Goal: Information Seeking & Learning: Find specific page/section

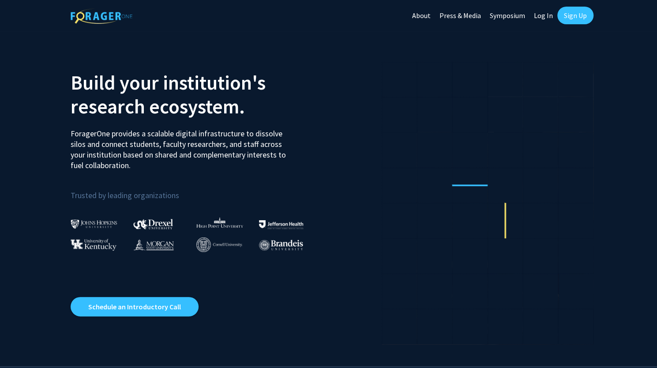
click at [567, 18] on link "Sign Up" at bounding box center [575, 16] width 36 height 18
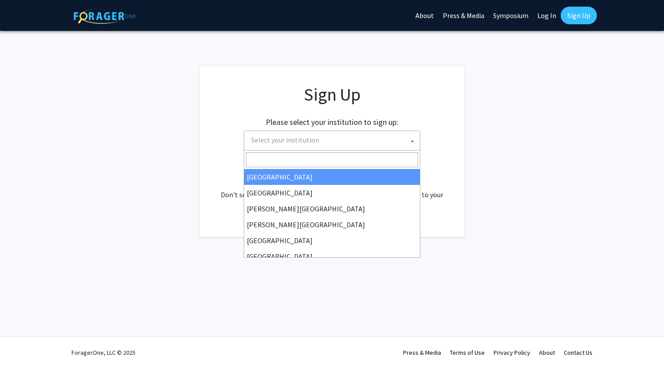
click at [367, 142] on span "Select your institution" at bounding box center [334, 140] width 172 height 18
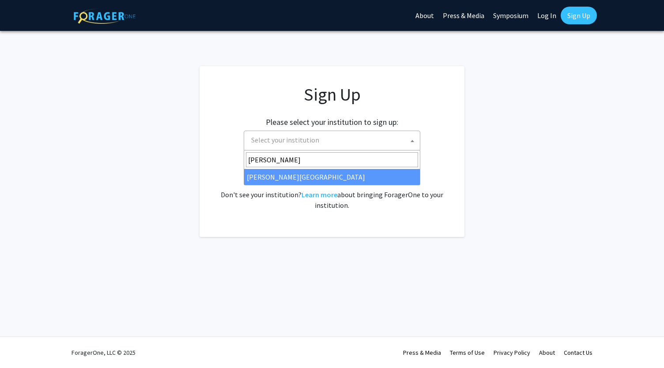
type input "[PERSON_NAME]"
select select "24"
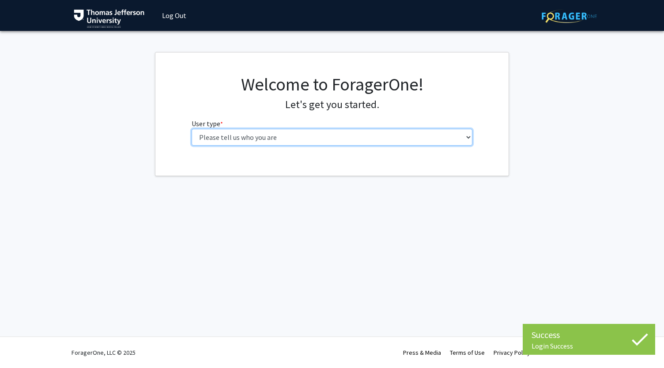
click at [339, 135] on select "Please tell us who you are Undergraduate Student Master's Student Doctoral Cand…" at bounding box center [331, 137] width 281 height 17
select select "3: doc"
click at [191, 129] on select "Please tell us who you are Undergraduate Student Master's Student Doctoral Cand…" at bounding box center [331, 137] width 281 height 17
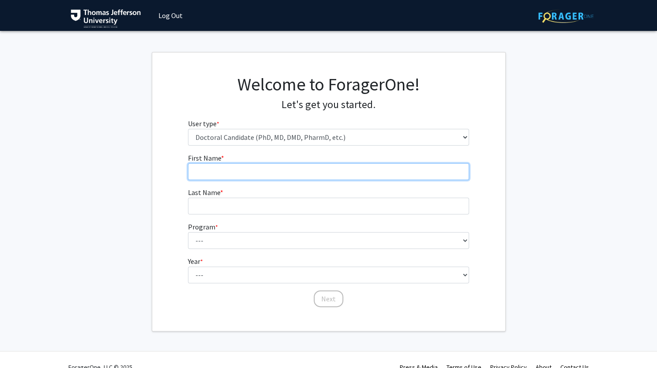
click at [320, 173] on input "First Name * required" at bounding box center [328, 171] width 281 height 17
type input "Romanch"
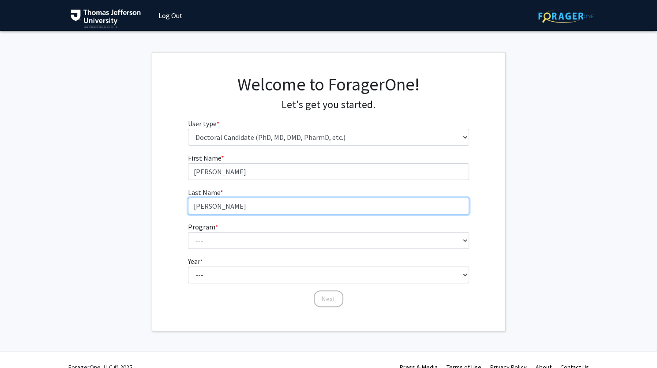
type input "Shah"
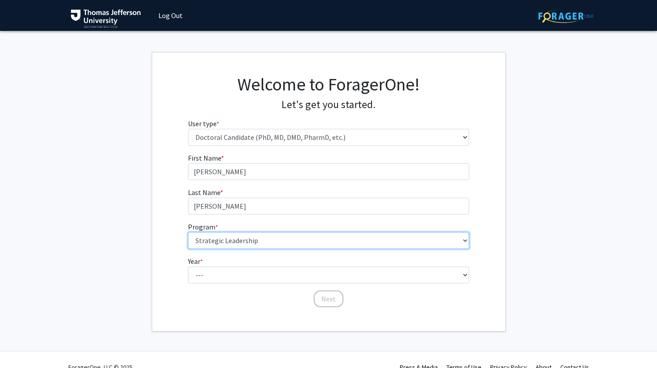
click at [294, 234] on select "--- Accelerated 3+3 BS in Health Sciences/Doctor of Occupational Therapy Accele…" at bounding box center [328, 240] width 281 height 17
select select "35: 815"
click at [188, 232] on select "--- Accelerated 3+3 BS in Health Sciences/Doctor of Occupational Therapy Accele…" at bounding box center [328, 240] width 281 height 17
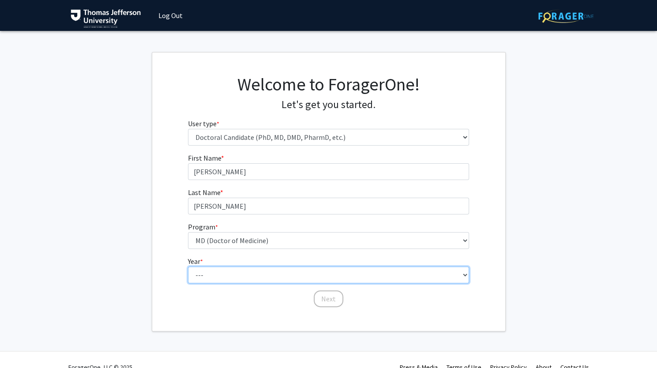
click at [249, 275] on select "--- First Year Second Year Third Year Fourth Year Fifth Year Sixth Year Seventh…" at bounding box center [328, 275] width 281 height 17
select select "1: first_year"
click at [188, 267] on select "--- First Year Second Year Third Year Fourth Year Fifth Year Sixth Year Seventh…" at bounding box center [328, 275] width 281 height 17
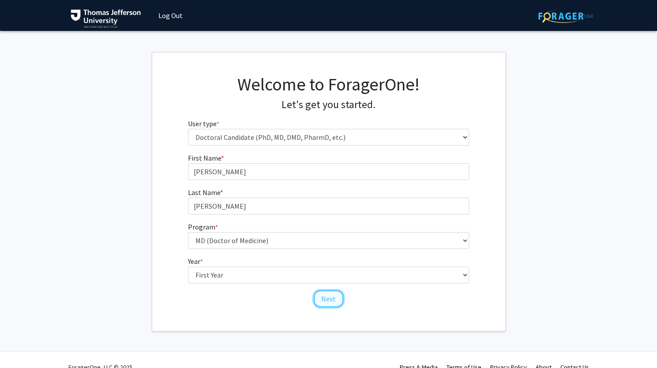
click at [326, 300] on button "Next" at bounding box center [329, 298] width 30 height 17
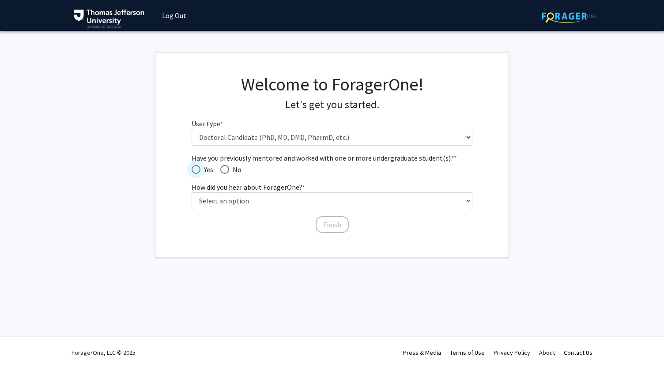
click at [193, 165] on span "Have you previously mentored and worked with one or more undergraduate student(…" at bounding box center [195, 169] width 9 height 9
click at [193, 165] on input "Yes" at bounding box center [195, 169] width 9 height 9
radio input "true"
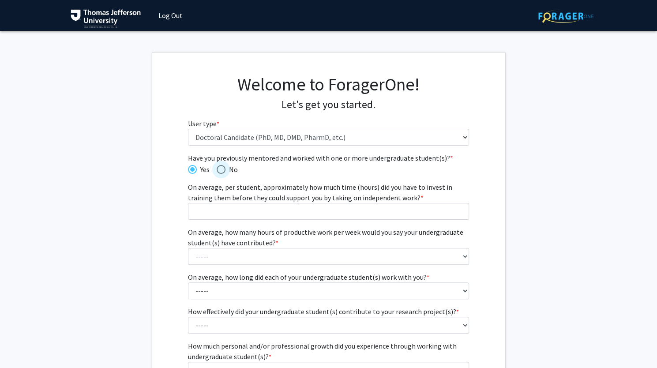
click at [218, 168] on span "Have you previously mentored and worked with one or more undergraduate student(…" at bounding box center [221, 169] width 9 height 9
click at [218, 168] on input "No" at bounding box center [221, 169] width 9 height 9
radio input "true"
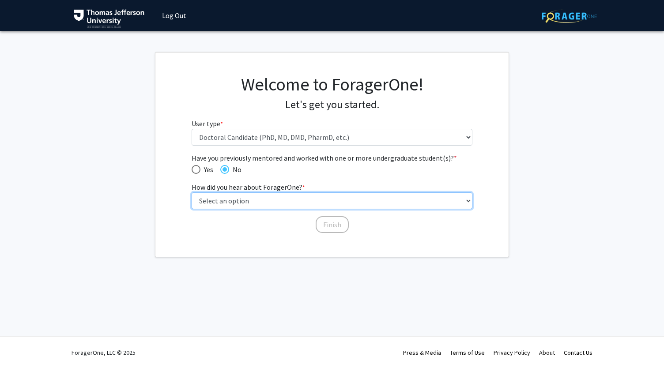
click at [244, 199] on select "Select an option Peer/student recommendation Faculty/staff recommendation Unive…" at bounding box center [331, 200] width 281 height 17
click at [191, 192] on select "Select an option Peer/student recommendation Faculty/staff recommendation Unive…" at bounding box center [331, 200] width 281 height 17
click at [296, 196] on select "Select an option Peer/student recommendation Faculty/staff recommendation Unive…" at bounding box center [331, 200] width 281 height 17
select select "3: university_website"
click at [191, 192] on select "Select an option Peer/student recommendation Faculty/staff recommendation Unive…" at bounding box center [331, 200] width 281 height 17
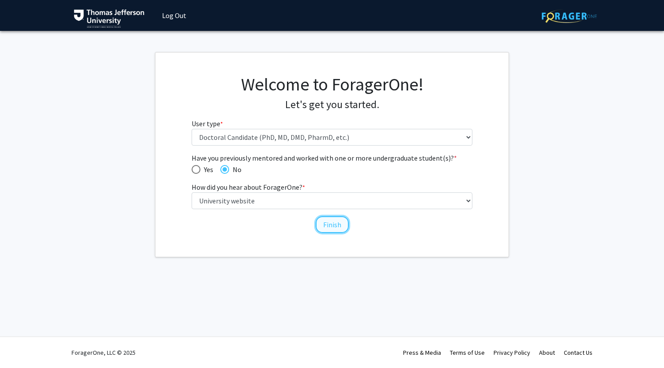
click at [332, 227] on button "Finish" at bounding box center [331, 224] width 33 height 17
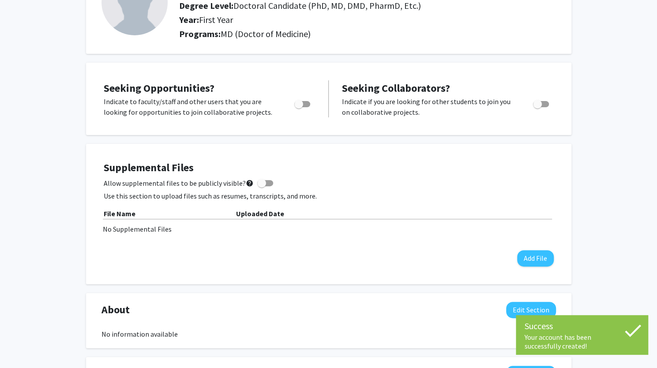
scroll to position [90, 0]
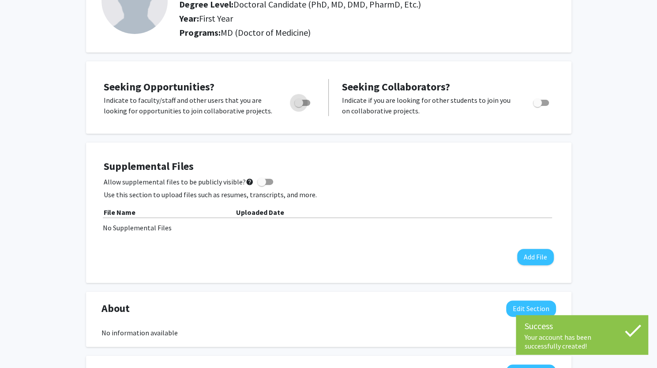
click at [297, 105] on span "Toggle" at bounding box center [298, 102] width 9 height 9
click at [298, 106] on input "Are you actively seeking opportunities?" at bounding box center [298, 106] width 0 height 0
checkbox input "true"
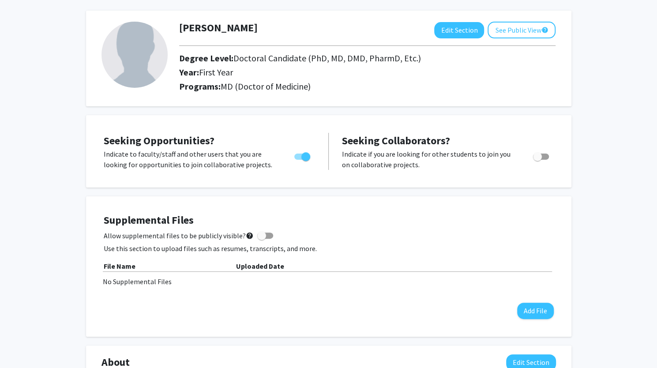
scroll to position [0, 0]
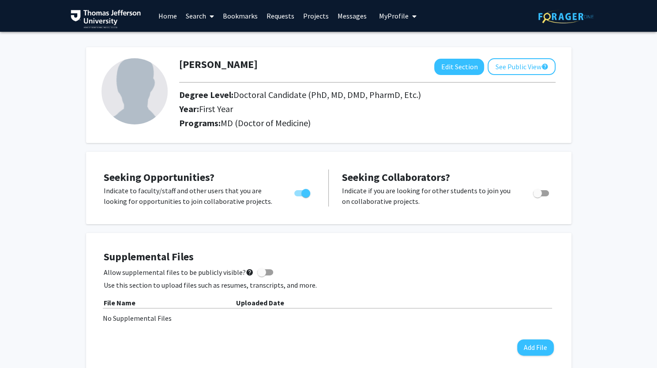
click at [147, 101] on img at bounding box center [134, 91] width 66 height 66
click at [467, 69] on button "Edit Section" at bounding box center [459, 67] width 50 height 16
select select "first_year"
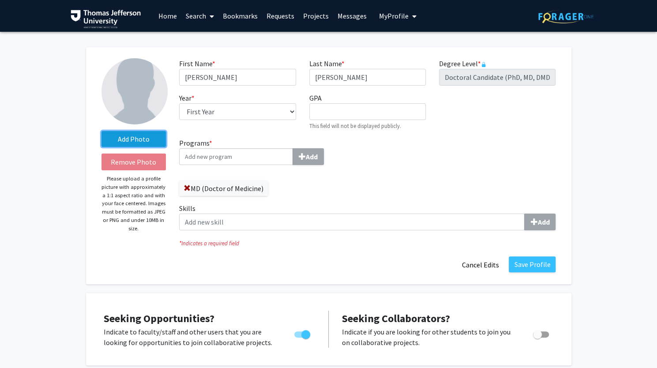
click at [125, 140] on label "Add Photo" at bounding box center [133, 139] width 65 height 16
click at [0, 0] on input "Add Photo" at bounding box center [0, 0] width 0 height 0
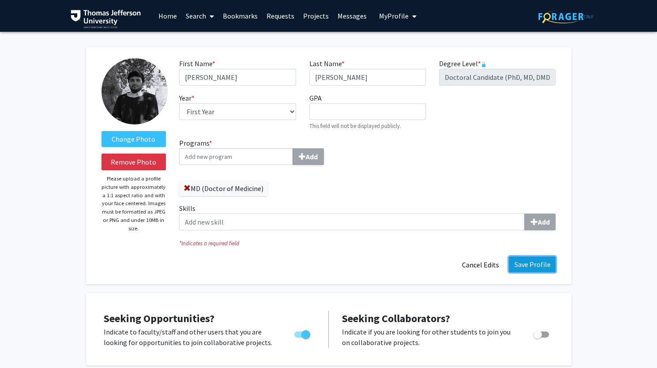
click at [542, 261] on button "Save Profile" at bounding box center [532, 264] width 47 height 16
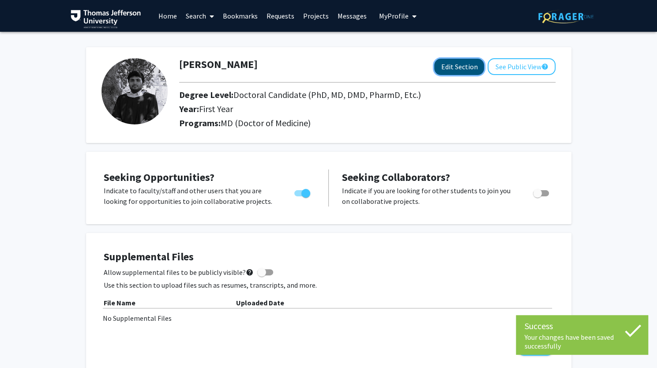
click at [464, 73] on button "Edit Section" at bounding box center [459, 67] width 50 height 16
select select "first_year"
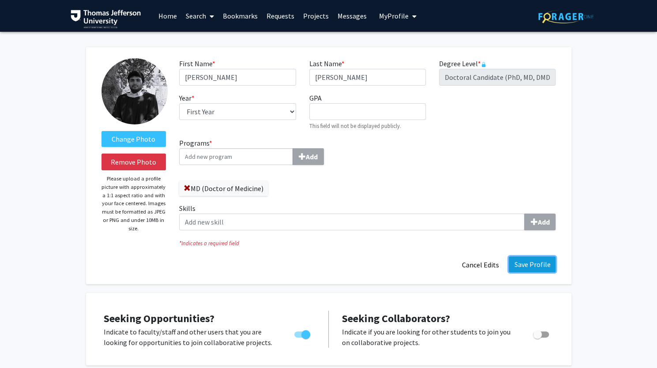
click at [534, 265] on button "Save Profile" at bounding box center [532, 264] width 47 height 16
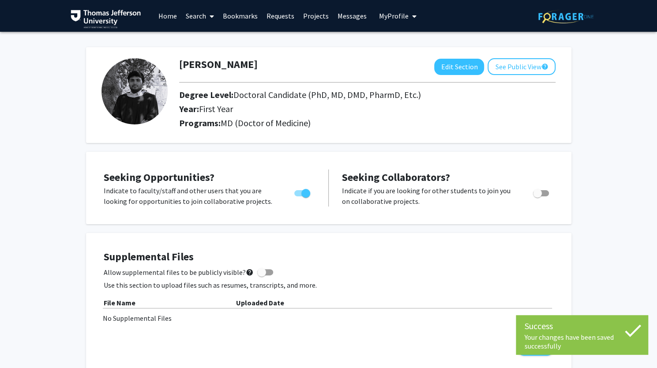
click at [312, 15] on link "Projects" at bounding box center [316, 15] width 34 height 31
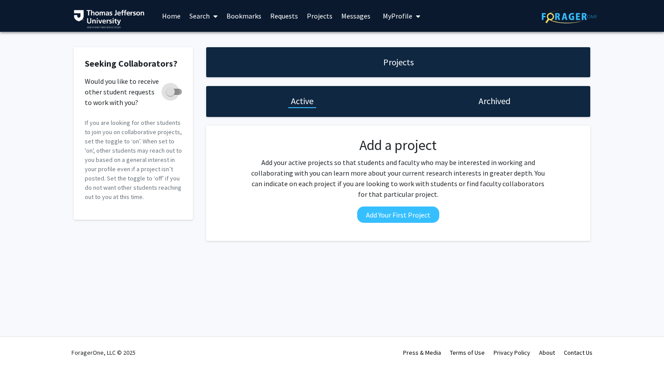
click at [174, 96] on span at bounding box center [170, 91] width 9 height 9
click at [170, 95] on input "Would you like to receive other student requests to work with you?" at bounding box center [170, 95] width 0 height 0
click at [173, 93] on span at bounding box center [174, 92] width 16 height 6
click at [170, 95] on input "Would you like to receive other student requests to work with you?" at bounding box center [170, 95] width 0 height 0
checkbox input "false"
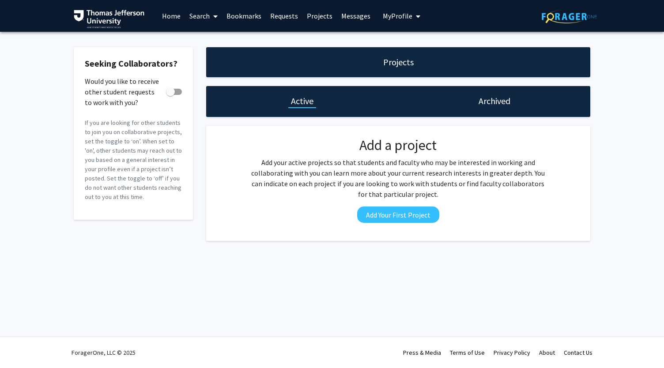
click at [203, 18] on link "Search" at bounding box center [203, 15] width 37 height 31
click at [221, 40] on span "Faculty/Staff" at bounding box center [217, 41] width 65 height 18
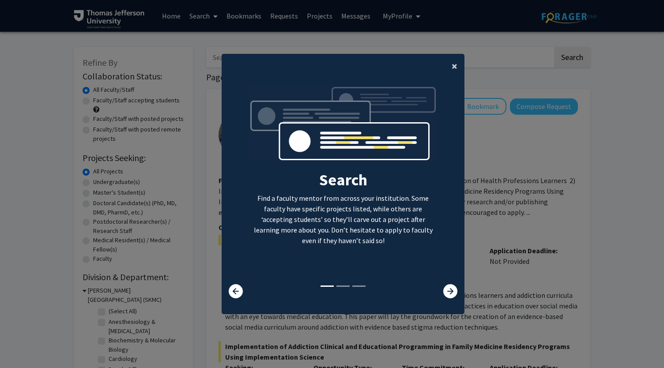
click at [451, 66] on span "×" at bounding box center [454, 66] width 6 height 14
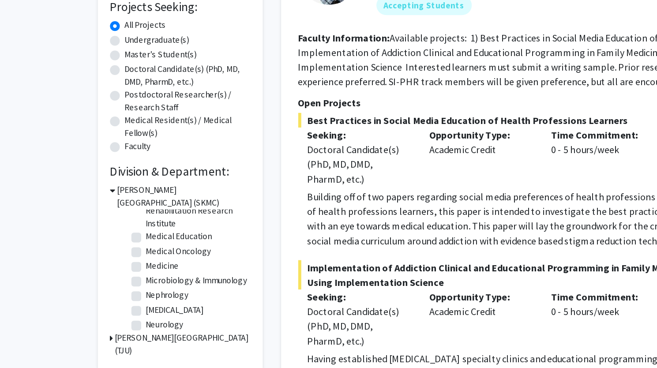
scroll to position [174, 0]
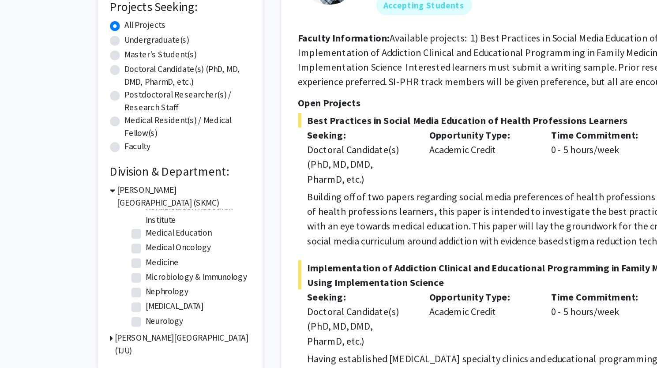
click at [110, 241] on label "Medical Oncology" at bounding box center [128, 241] width 47 height 9
click at [110, 241] on input "Medical Oncology" at bounding box center [108, 240] width 6 height 6
checkbox input "true"
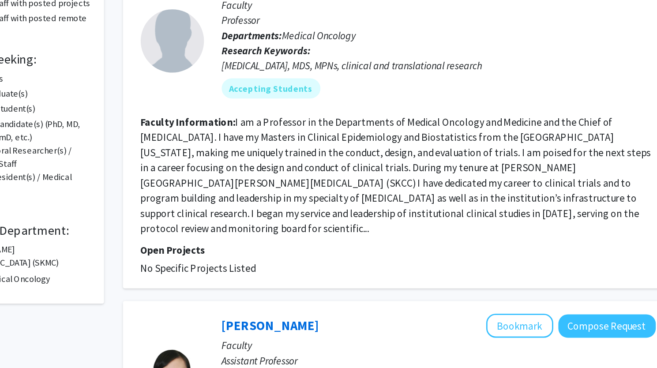
scroll to position [66, 0]
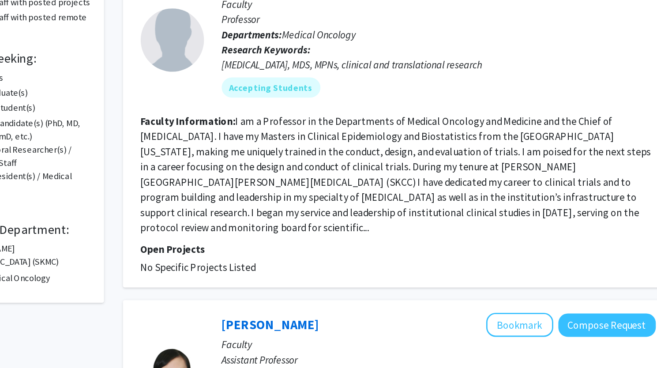
click at [318, 148] on fg-read-more "I am a Professor in the Departments of Medical Oncology and Medicine and the Ch…" at bounding box center [393, 172] width 356 height 83
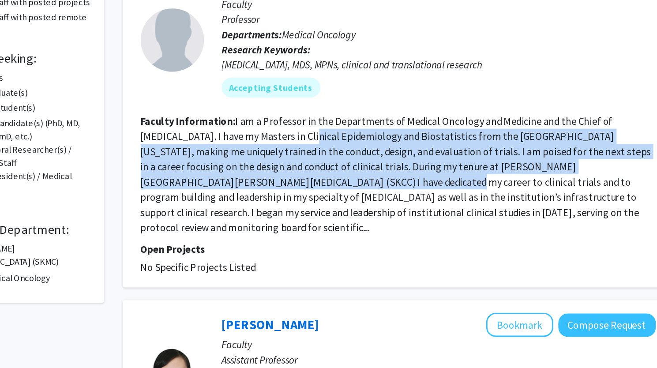
drag, startPoint x: 288, startPoint y: 140, endPoint x: 285, endPoint y: 179, distance: 39.4
click at [285, 179] on fg-read-more "I am a Professor in the Departments of Medical Oncology and Medicine and the Ch…" at bounding box center [393, 172] width 356 height 83
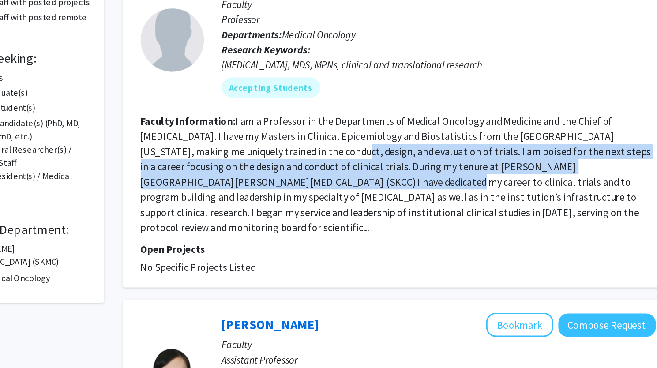
drag, startPoint x: 285, startPoint y: 179, endPoint x: 300, endPoint y: 150, distance: 32.4
click at [300, 150] on section "Faculty Information: I am a Professor in the Departments of Medical Oncology an…" at bounding box center [394, 172] width 359 height 85
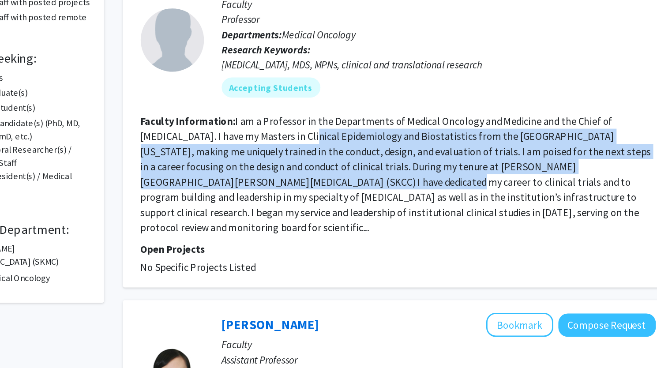
click at [300, 150] on section "Faculty Information: I am a Professor in the Departments of Medical Oncology an…" at bounding box center [394, 172] width 359 height 85
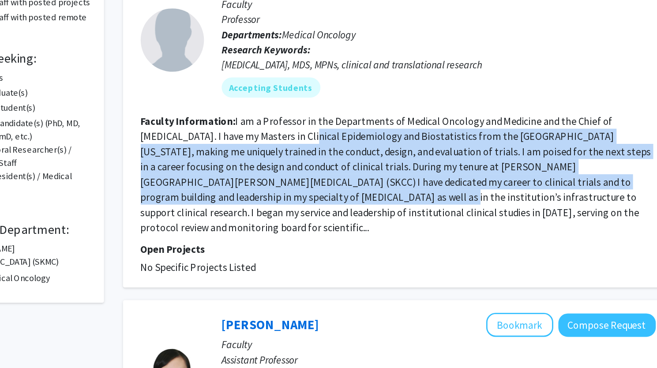
drag, startPoint x: 300, startPoint y: 150, endPoint x: 268, endPoint y: 193, distance: 52.9
click at [268, 193] on section "Faculty Information: I am a Professor in the Departments of Medical Oncology an…" at bounding box center [394, 172] width 359 height 85
drag, startPoint x: 268, startPoint y: 193, endPoint x: 275, endPoint y: 149, distance: 44.2
click at [275, 149] on section "Faculty Information: I am a Professor in the Departments of Medical Oncology an…" at bounding box center [394, 172] width 359 height 85
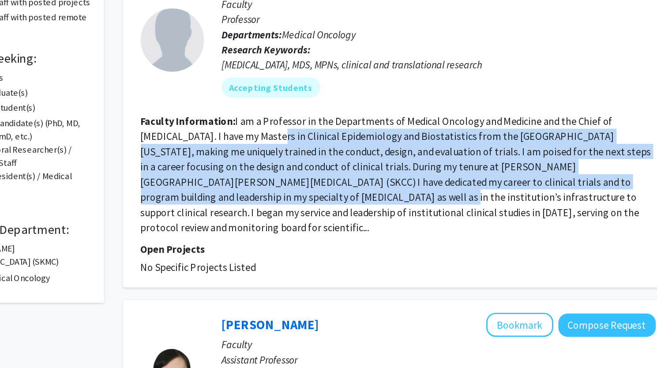
click at [275, 149] on fg-read-more "I am a Professor in the Departments of Medical Oncology and Medicine and the Ch…" at bounding box center [393, 172] width 356 height 83
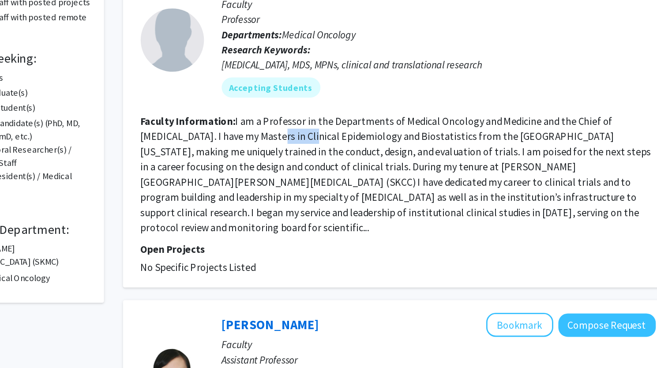
click at [275, 149] on fg-read-more "I am a Professor in the Departments of Medical Oncology and Medicine and the Ch…" at bounding box center [393, 172] width 356 height 83
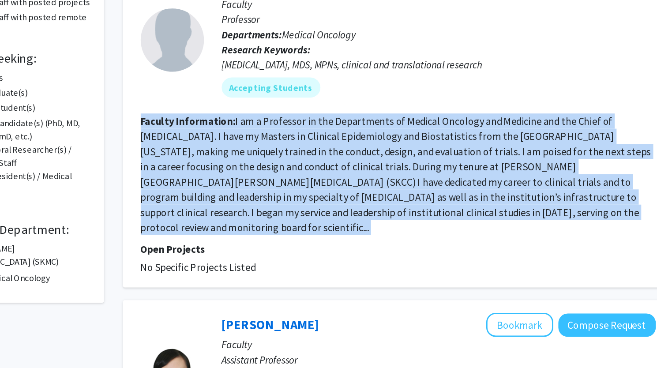
click at [275, 149] on fg-read-more "I am a Professor in the Departments of Medical Oncology and Medicine and the Ch…" at bounding box center [393, 172] width 356 height 83
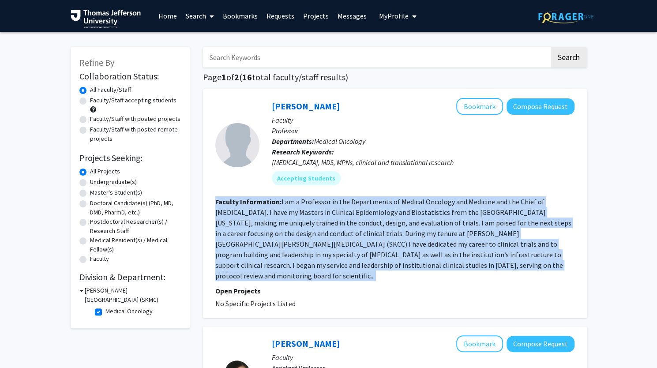
scroll to position [18, 0]
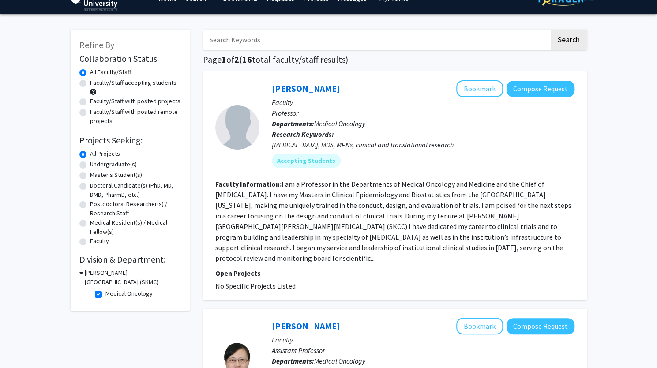
click at [91, 272] on h3 "Sidney Kimmel Medical College (SKMC)" at bounding box center [133, 277] width 96 height 19
click at [77, 274] on div "Refine By Collaboration Status: Collaboration Status All Faculty/Staff Collabor…" at bounding box center [130, 163] width 119 height 266
click at [80, 274] on icon at bounding box center [80, 272] width 2 height 9
click at [85, 273] on h3 "Sidney Kimmel Medical College (SKMC)" at bounding box center [133, 277] width 96 height 19
click at [85, 273] on h3 "Sidney Kimmel Medical College (SKMC)" at bounding box center [132, 277] width 98 height 19
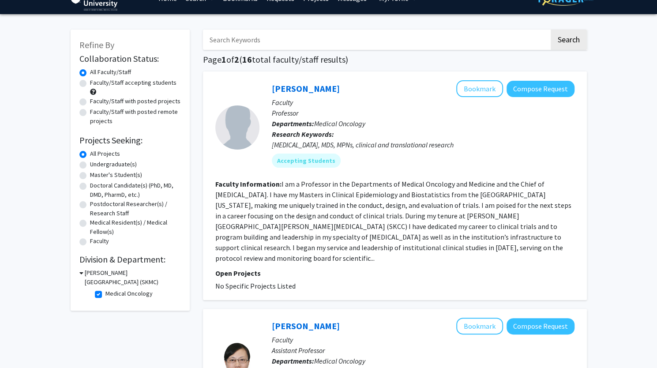
click at [105, 295] on label "Medical Oncology" at bounding box center [128, 293] width 47 height 9
click at [105, 295] on input "Medical Oncology" at bounding box center [108, 292] width 6 height 6
checkbox input "false"
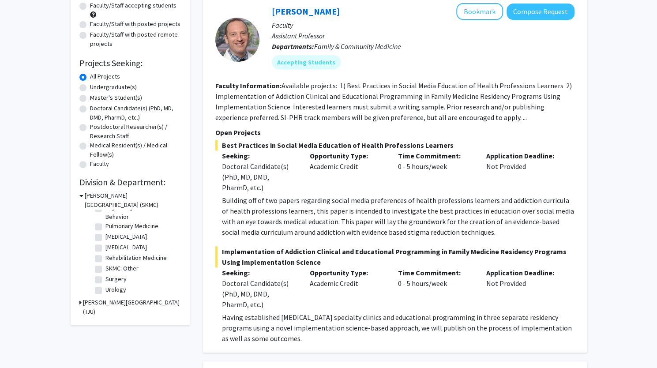
scroll to position [396, 0]
click at [111, 252] on label "Radiology" at bounding box center [125, 247] width 41 height 9
click at [111, 248] on input "Radiology" at bounding box center [108, 246] width 6 height 6
checkbox input "true"
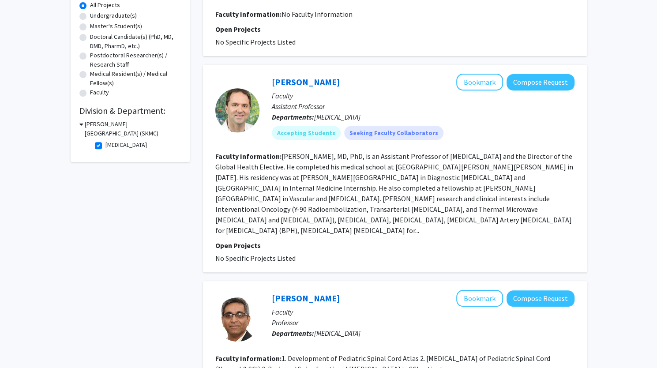
scroll to position [166, 0]
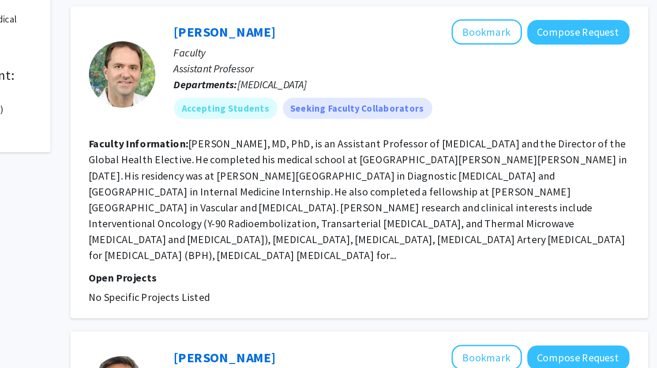
click at [358, 181] on fg-read-more "Kevin Anton, MD, PhD, is an Assistant Professor of Radiology and the Director o…" at bounding box center [394, 193] width 358 height 83
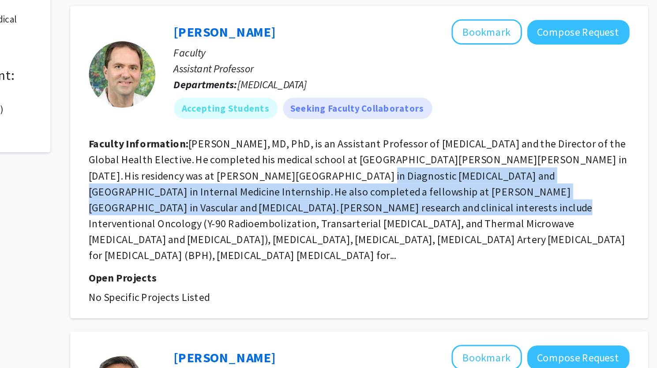
drag, startPoint x: 304, startPoint y: 181, endPoint x: 358, endPoint y: 194, distance: 55.2
click at [358, 194] on fg-read-more "Kevin Anton, MD, PhD, is an Assistant Professor of Radiology and the Director o…" at bounding box center [394, 193] width 358 height 83
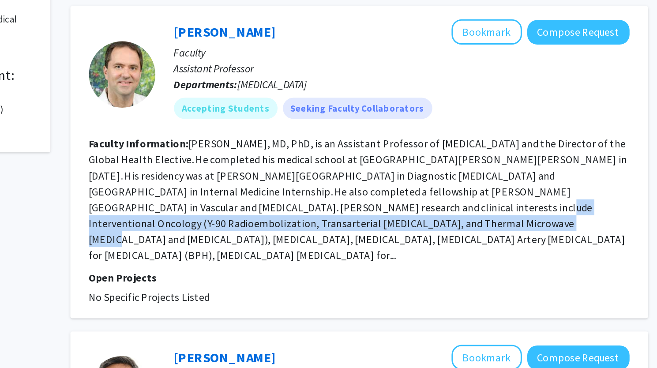
drag, startPoint x: 358, startPoint y: 194, endPoint x: 358, endPoint y: 208, distance: 14.1
click at [358, 208] on fg-read-more "Kevin Anton, MD, PhD, is an Assistant Professor of Radiology and the Director o…" at bounding box center [394, 193] width 358 height 83
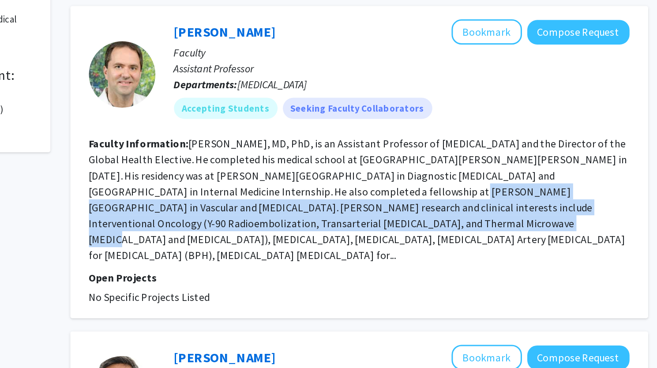
drag, startPoint x: 358, startPoint y: 208, endPoint x: 364, endPoint y: 188, distance: 20.4
click at [364, 188] on fg-read-more "Kevin Anton, MD, PhD, is an Assistant Professor of Radiology and the Director o…" at bounding box center [394, 193] width 358 height 83
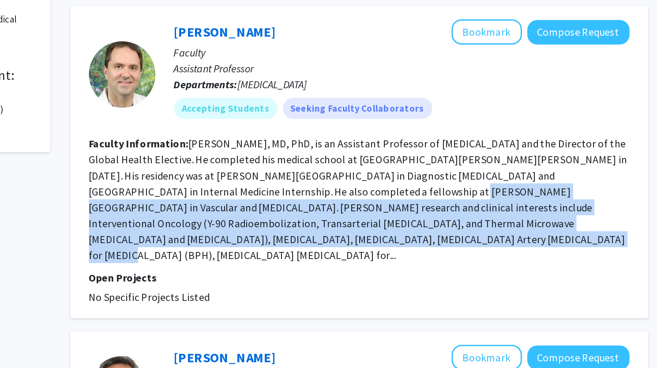
drag, startPoint x: 364, startPoint y: 188, endPoint x: 340, endPoint y: 222, distance: 41.0
click at [340, 222] on fg-read-more "Kevin Anton, MD, PhD, is an Assistant Professor of Radiology and the Director o…" at bounding box center [394, 193] width 358 height 83
drag, startPoint x: 340, startPoint y: 222, endPoint x: 363, endPoint y: 189, distance: 39.5
click at [363, 189] on fg-read-more "Kevin Anton, MD, PhD, is an Assistant Professor of Radiology and the Director o…" at bounding box center [394, 193] width 358 height 83
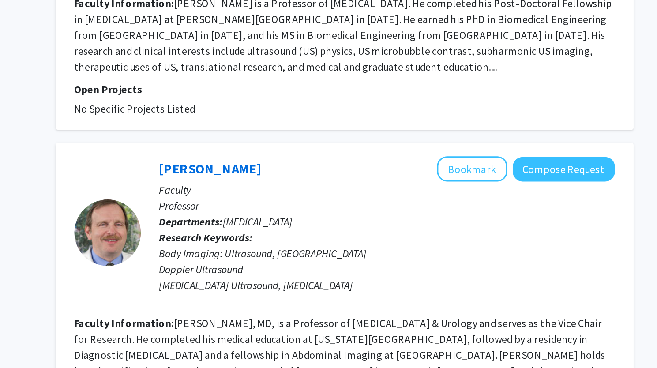
scroll to position [1296, 0]
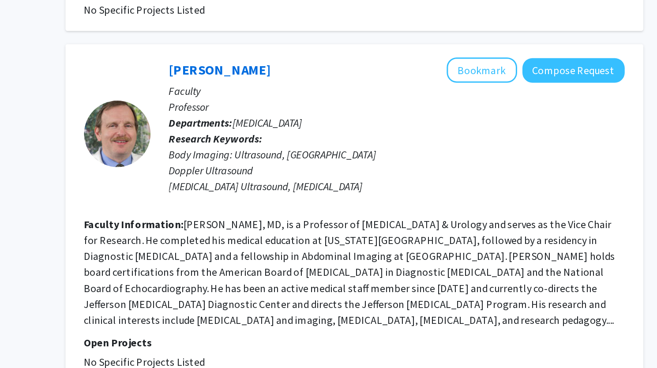
click at [371, 268] on fg-read-more "Ethan Halpern, MD, is a Professor of Radiology & Urology and serves as the Vice…" at bounding box center [391, 304] width 353 height 72
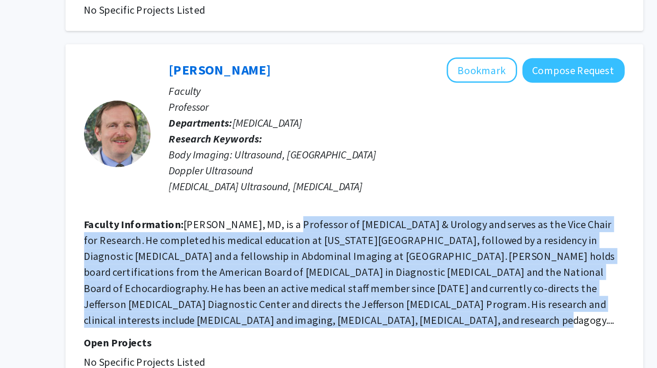
drag, startPoint x: 371, startPoint y: 263, endPoint x: 364, endPoint y: 321, distance: 57.7
click at [364, 321] on fg-read-more "Ethan Halpern, MD, is a Professor of Radiology & Urology and serves as the Vice…" at bounding box center [391, 304] width 353 height 72
drag, startPoint x: 364, startPoint y: 321, endPoint x: 369, endPoint y: 263, distance: 58.0
click at [369, 268] on fg-read-more "Ethan Halpern, MD, is a Professor of Radiology & Urology and serves as the Vice…" at bounding box center [391, 304] width 353 height 72
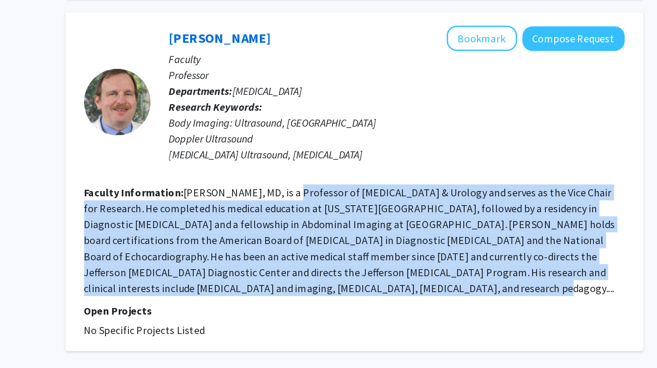
scroll to position [1318, 0]
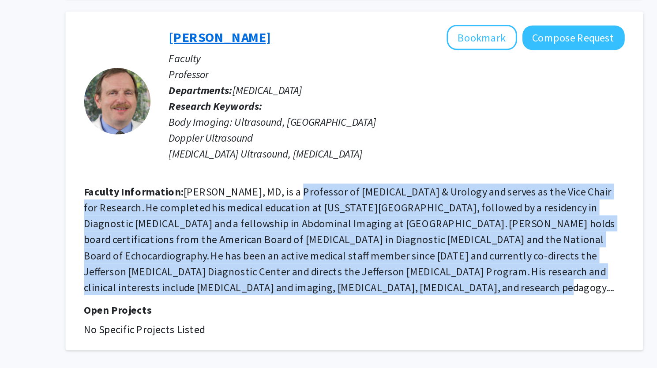
click at [316, 143] on link "Ethan Halpern" at bounding box center [306, 148] width 68 height 11
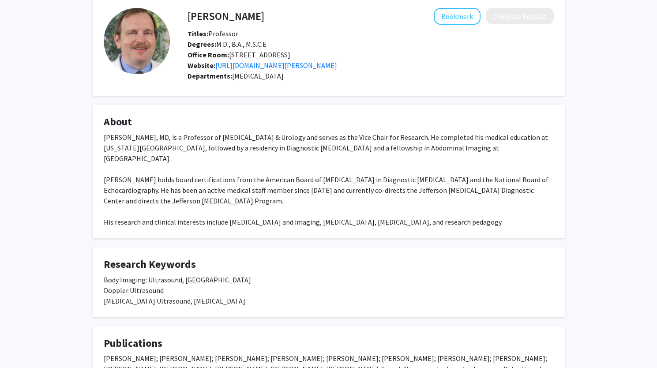
scroll to position [31, 0]
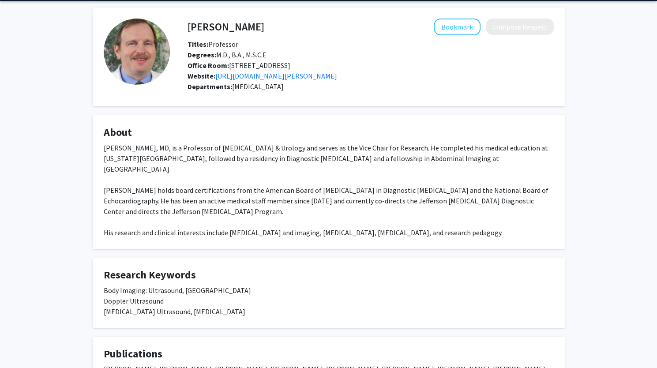
click at [247, 175] on div "Ethan Halpern, MD, is a Professor of Radiology & Urology and serves as the Vice…" at bounding box center [329, 190] width 450 height 95
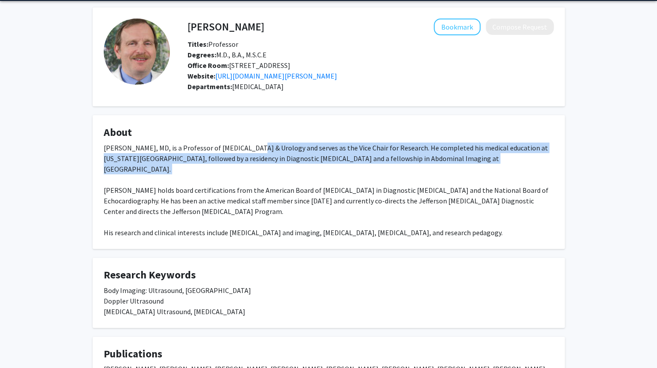
drag, startPoint x: 247, startPoint y: 175, endPoint x: 247, endPoint y: 157, distance: 18.5
click at [247, 157] on div "Ethan Halpern, MD, is a Professor of Radiology & Urology and serves as the Vice…" at bounding box center [329, 190] width 450 height 95
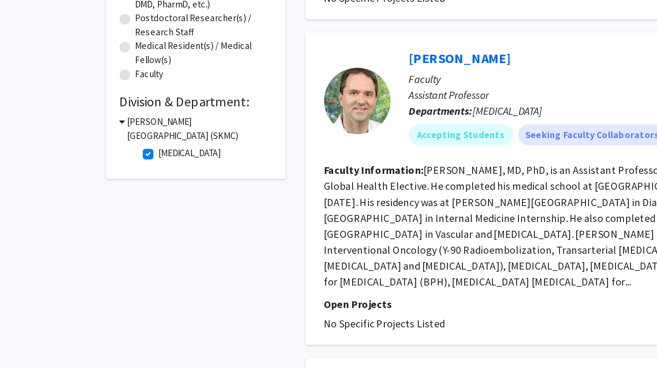
scroll to position [90, 0]
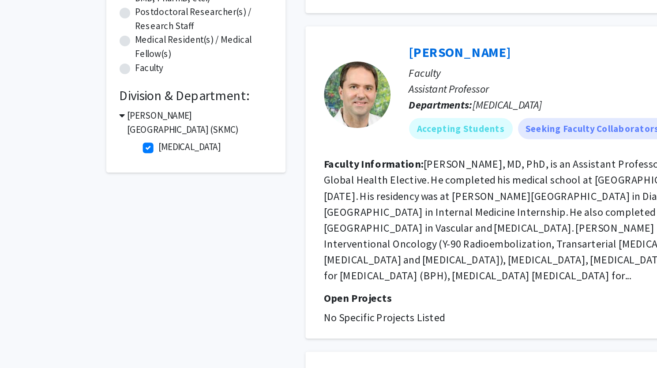
click at [105, 222] on label "Radiology" at bounding box center [125, 220] width 41 height 9
click at [105, 222] on input "Radiology" at bounding box center [108, 219] width 6 height 6
checkbox input "false"
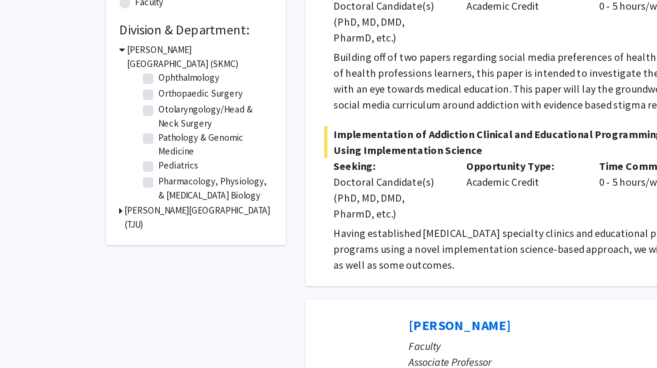
scroll to position [281, 0]
click at [116, 57] on label "Ophthalmology" at bounding box center [125, 52] width 41 height 9
click at [111, 53] on input "Ophthalmology" at bounding box center [108, 51] width 6 height 6
checkbox input "true"
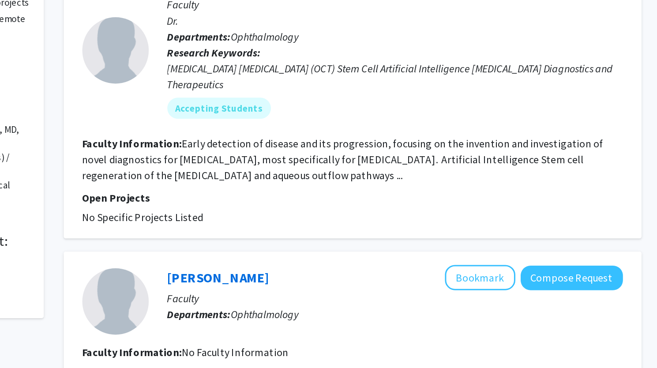
click at [389, 223] on fg-read-more "Early detection of disease and its progression, focusing on the invention and i…" at bounding box center [388, 223] width 346 height 30
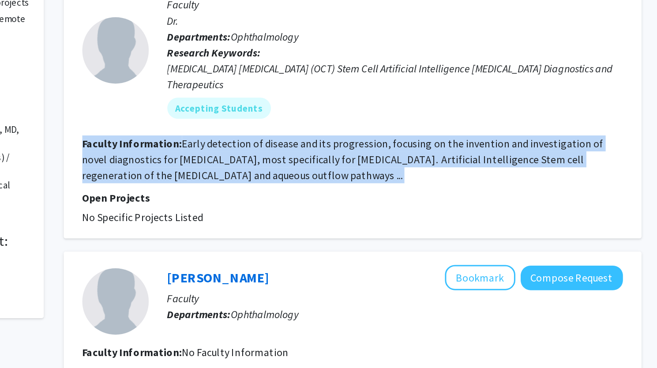
drag, startPoint x: 389, startPoint y: 223, endPoint x: 400, endPoint y: 222, distance: 10.7
click at [400, 222] on fg-read-more "Early detection of disease and its progression, focusing on the invention and i…" at bounding box center [388, 223] width 346 height 30
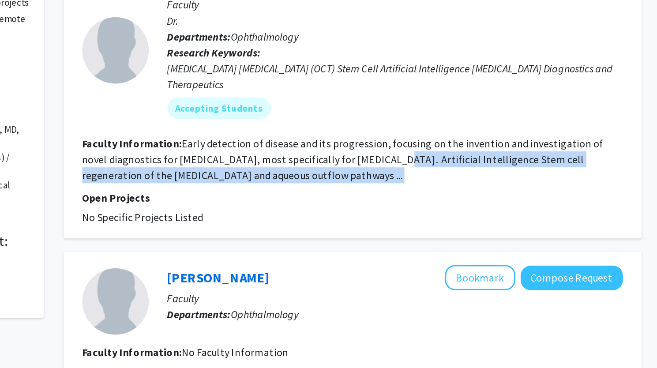
drag, startPoint x: 400, startPoint y: 222, endPoint x: 396, endPoint y: 230, distance: 9.5
click at [396, 230] on section "Faculty Information: Early detection of disease and its progression, focusing o…" at bounding box center [394, 223] width 359 height 32
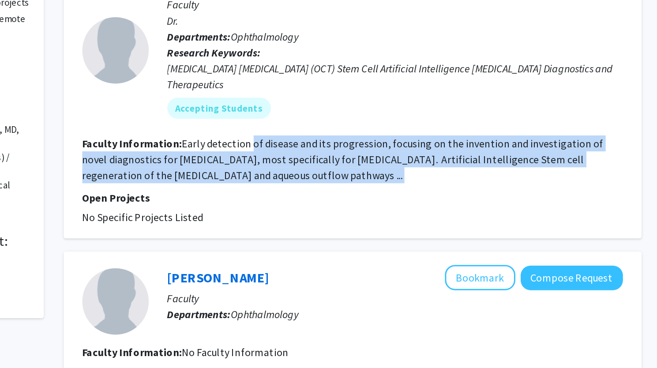
drag, startPoint x: 396, startPoint y: 230, endPoint x: 330, endPoint y: 217, distance: 68.0
click at [330, 217] on section "Faculty Information: Early detection of disease and its progression, focusing o…" at bounding box center [394, 223] width 359 height 32
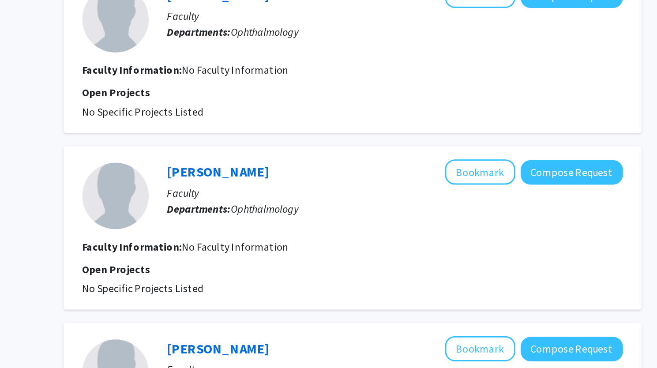
scroll to position [1018, 0]
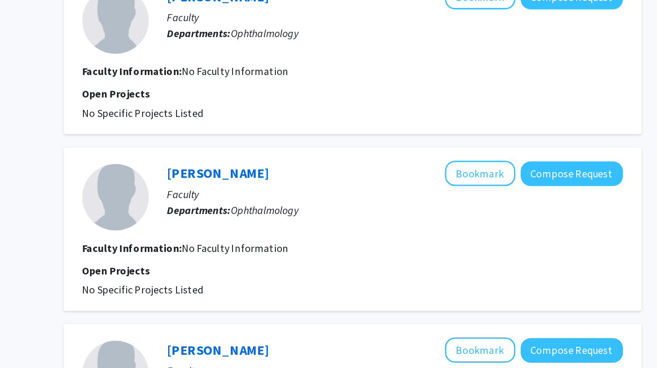
drag, startPoint x: 323, startPoint y: 112, endPoint x: 336, endPoint y: 113, distance: 12.9
click at [336, 113] on div "Zeba Syed Bookmark Compose Request" at bounding box center [423, 115] width 303 height 17
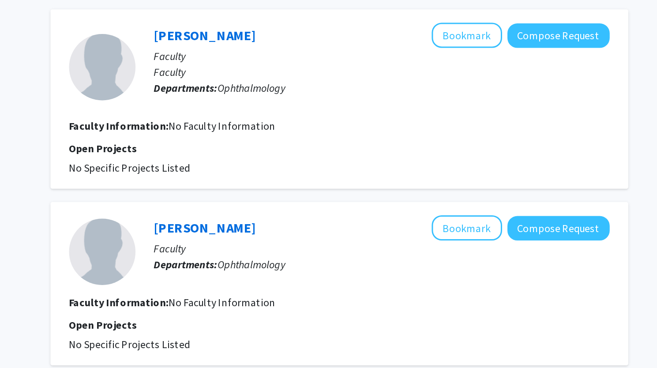
scroll to position [865, 0]
click at [321, 147] on div "Karen Lee Bookmark Compose Request" at bounding box center [423, 151] width 303 height 17
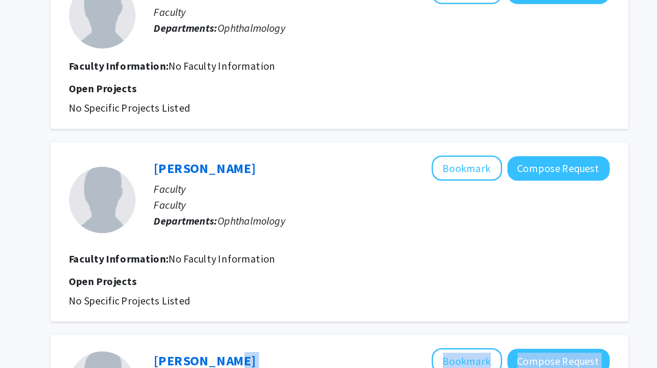
scroll to position [770, 0]
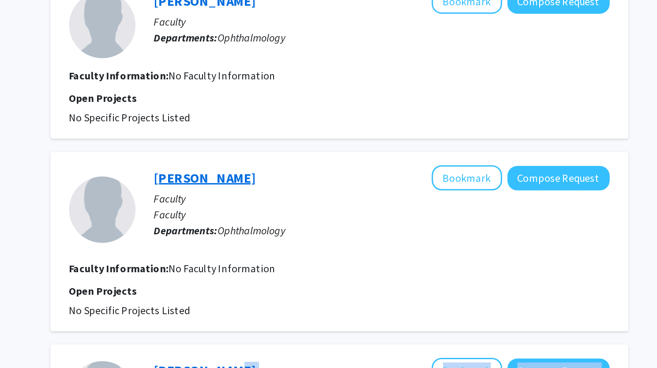
drag, startPoint x: 323, startPoint y: 118, endPoint x: 271, endPoint y: 113, distance: 51.9
click at [272, 113] on div "Carol Shields Bookmark Compose Request" at bounding box center [423, 118] width 303 height 17
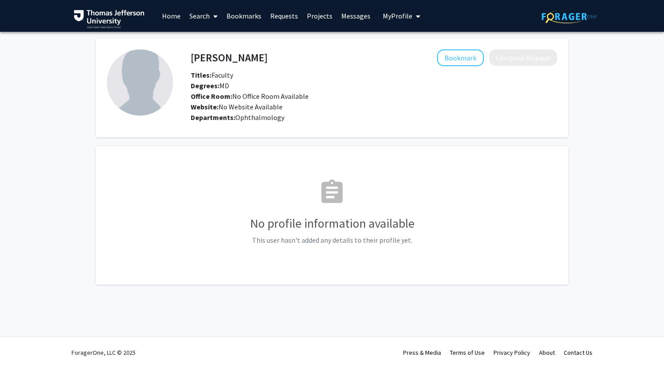
click at [235, 60] on h4 "Carol Shields" at bounding box center [229, 57] width 77 height 16
copy h4 "Carol Shields"
